Goal: Navigation & Orientation: Find specific page/section

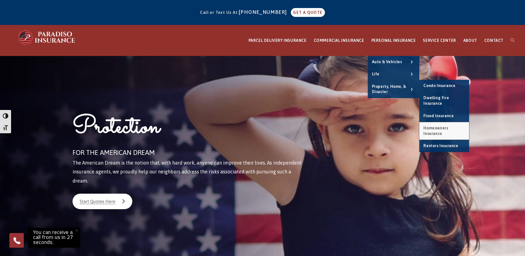
click at [440, 126] on span "Homeowners Insurance" at bounding box center [435, 131] width 25 height 10
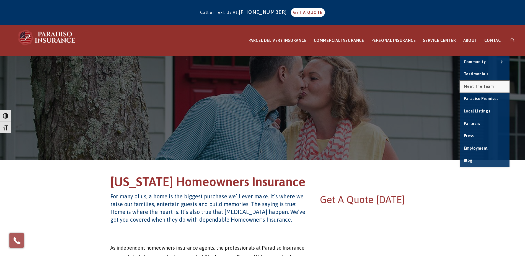
click at [477, 89] on link "Meet the Team" at bounding box center [485, 87] width 50 height 12
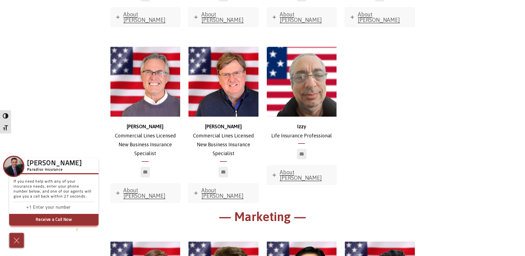
scroll to position [2579, 0]
